Goal: Find specific page/section: Find specific page/section

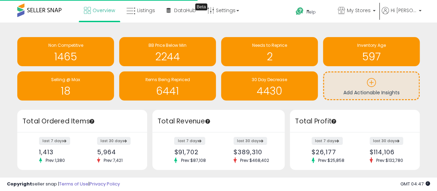
scroll to position [96, 217]
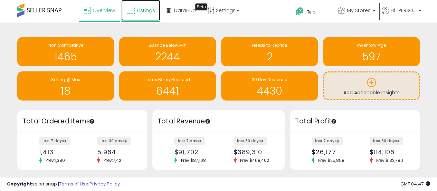
click at [151, 14] on link "Listings" at bounding box center [140, 10] width 39 height 21
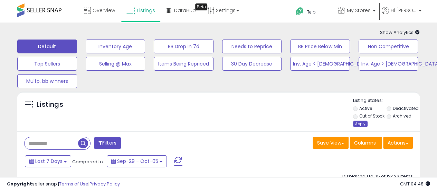
click at [361, 127] on div "Apply" at bounding box center [360, 123] width 15 height 7
